Goal: Task Accomplishment & Management: Complete application form

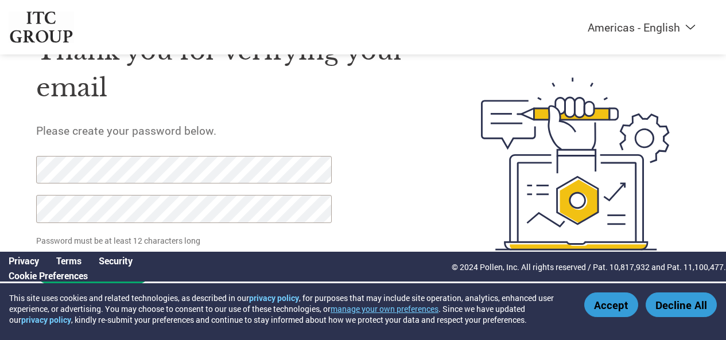
click at [605, 298] on button "Accept" at bounding box center [611, 305] width 54 height 25
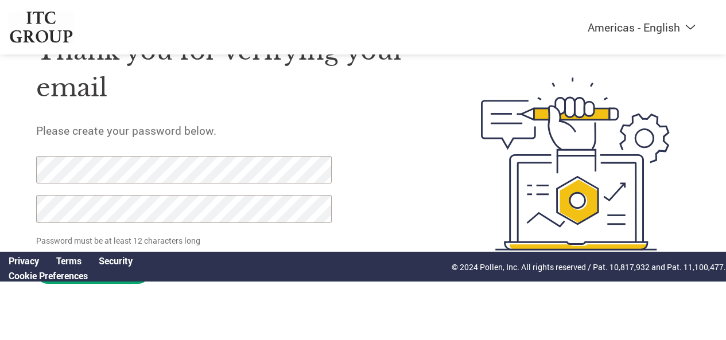
click at [333, 190] on form "Password must be at least 12 characters long Set Password Need help? Contact Su…" at bounding box center [192, 223] width 313 height 134
click at [275, 174] on div at bounding box center [177, 195] width 282 height 79
click at [368, 194] on div "Thank you for verifying your email Please create your password below. Password …" at bounding box center [232, 164] width 392 height 296
click at [367, 207] on div "Thank you for verifying your email Please create your password below. Password …" at bounding box center [232, 164] width 392 height 296
click at [387, 205] on div "Thank you for verifying your email Please create your password below. Password …" at bounding box center [232, 164] width 392 height 296
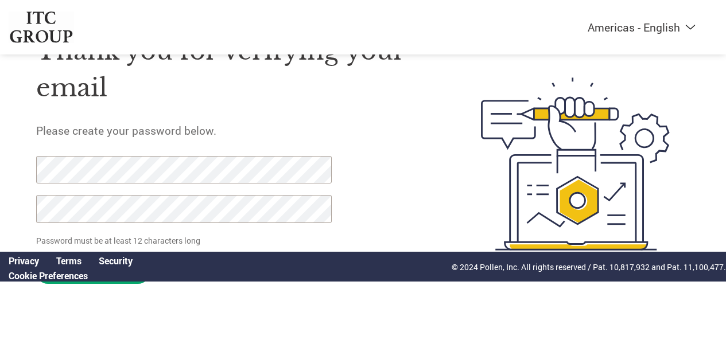
click at [299, 237] on p "Password must be at least 12 characters long" at bounding box center [185, 241] width 298 height 12
click at [27, 279] on link "Cookie Preferences" at bounding box center [48, 276] width 79 height 12
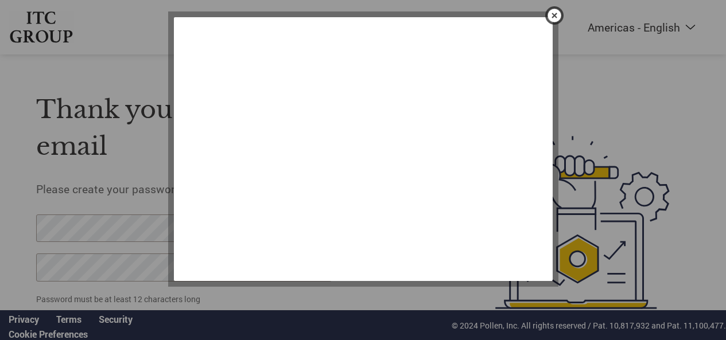
click at [549, 10] on img "close" at bounding box center [554, 16] width 20 height 20
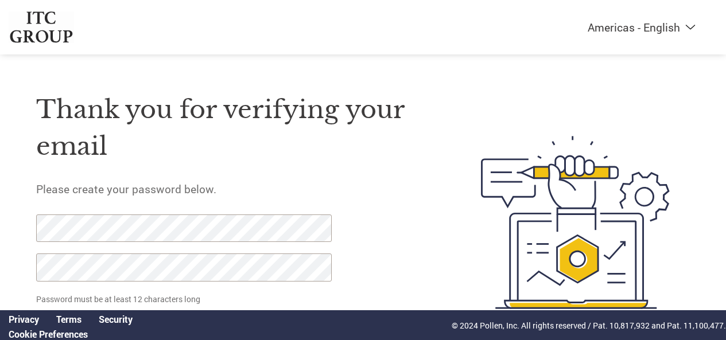
click at [415, 210] on div "Thank you for verifying your email Please create your password below. Password …" at bounding box center [232, 223] width 392 height 296
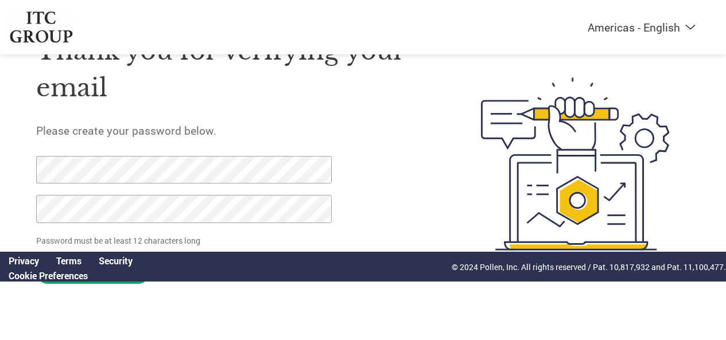
click at [566, 309] on img at bounding box center [575, 164] width 228 height 296
click at [72, 270] on link "Cookie Preferences" at bounding box center [48, 276] width 79 height 12
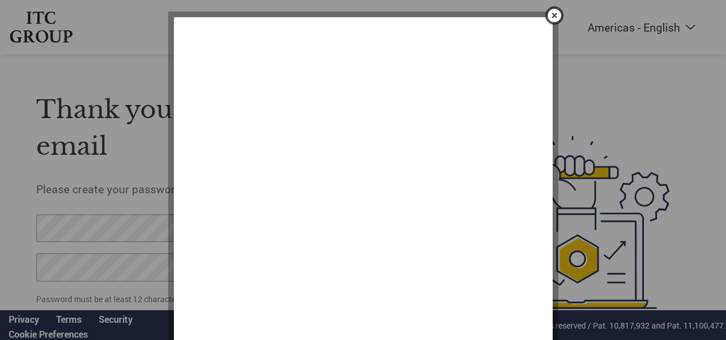
click at [550, 11] on img "close" at bounding box center [554, 16] width 20 height 20
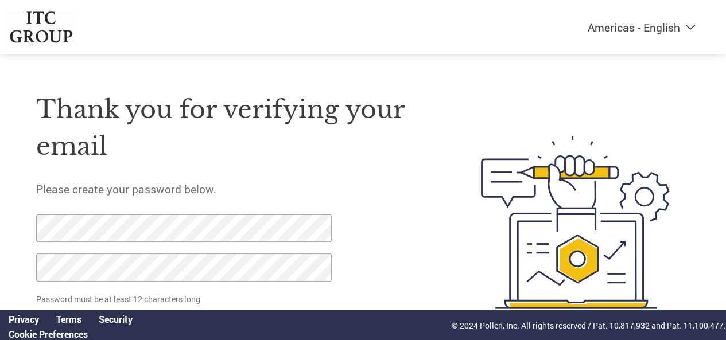
click at [470, 215] on img at bounding box center [575, 223] width 228 height 296
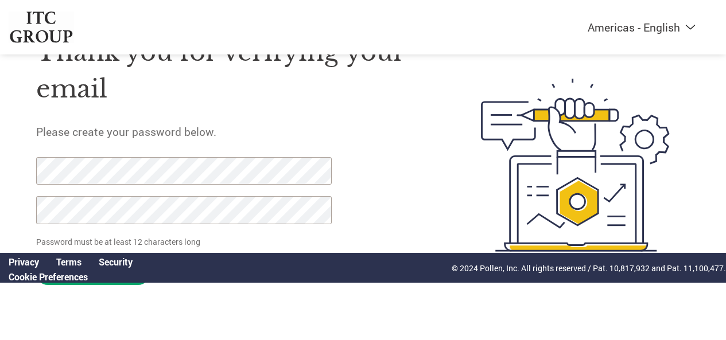
scroll to position [59, 0]
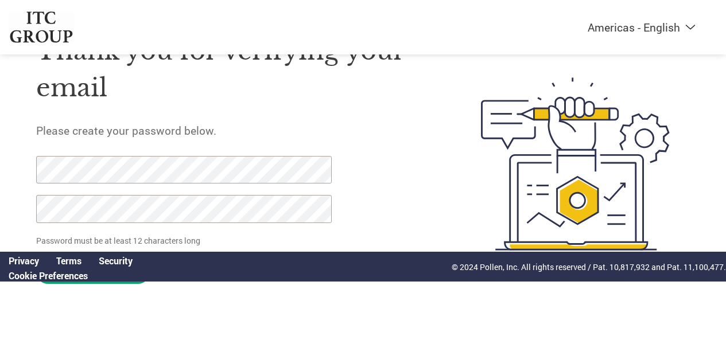
click at [122, 262] on link "Security" at bounding box center [116, 261] width 34 height 12
click at [334, 208] on form "Password must be at least 12 characters long Set Password Need help? Contact Su…" at bounding box center [192, 223] width 313 height 134
click at [187, 228] on div at bounding box center [177, 195] width 282 height 79
click at [661, 246] on img at bounding box center [575, 164] width 228 height 296
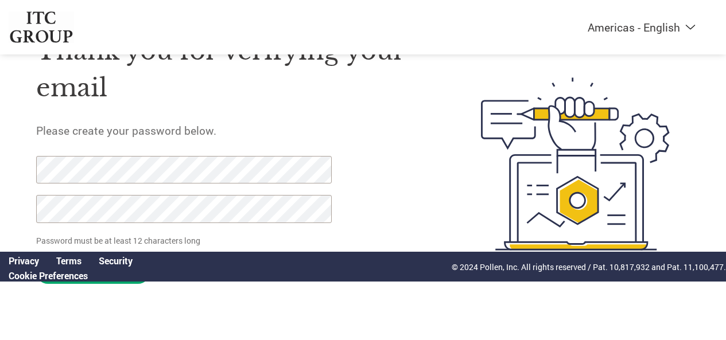
click at [661, 246] on img at bounding box center [575, 164] width 228 height 296
click at [10, 304] on div "Thank you for verifying your email Please create your password below. Password …" at bounding box center [363, 164] width 726 height 296
click at [24, 271] on link "Cookie Preferences" at bounding box center [48, 276] width 79 height 12
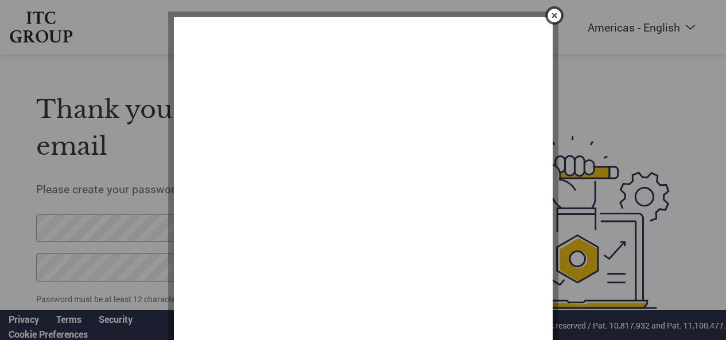
click at [552, 10] on img "close" at bounding box center [554, 16] width 20 height 20
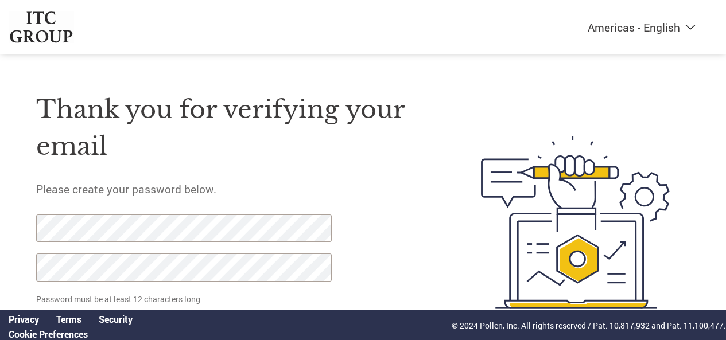
click at [78, 333] on link "Cookie Preferences" at bounding box center [48, 334] width 79 height 12
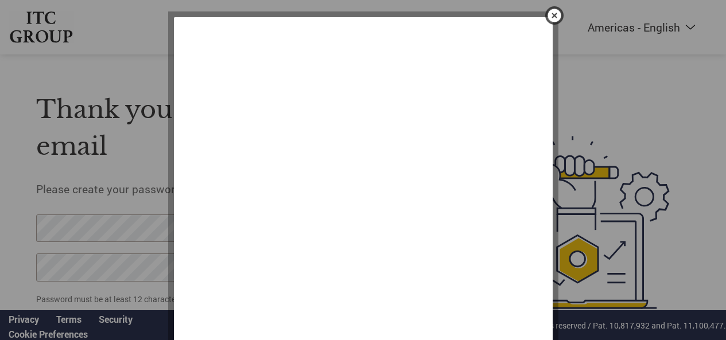
click at [556, 10] on img "close" at bounding box center [554, 16] width 20 height 20
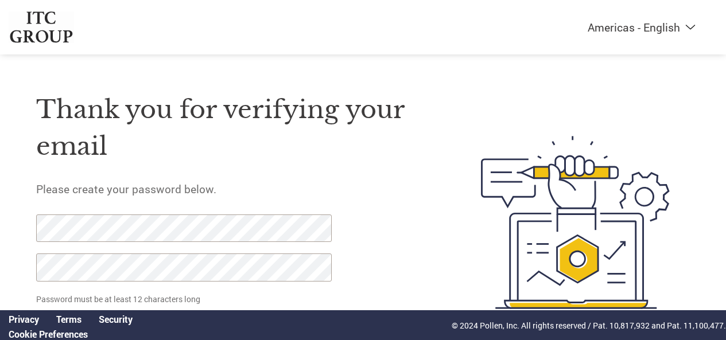
click at [120, 322] on link "Security" at bounding box center [116, 319] width 34 height 12
